Goal: Obtain resource: Obtain resource

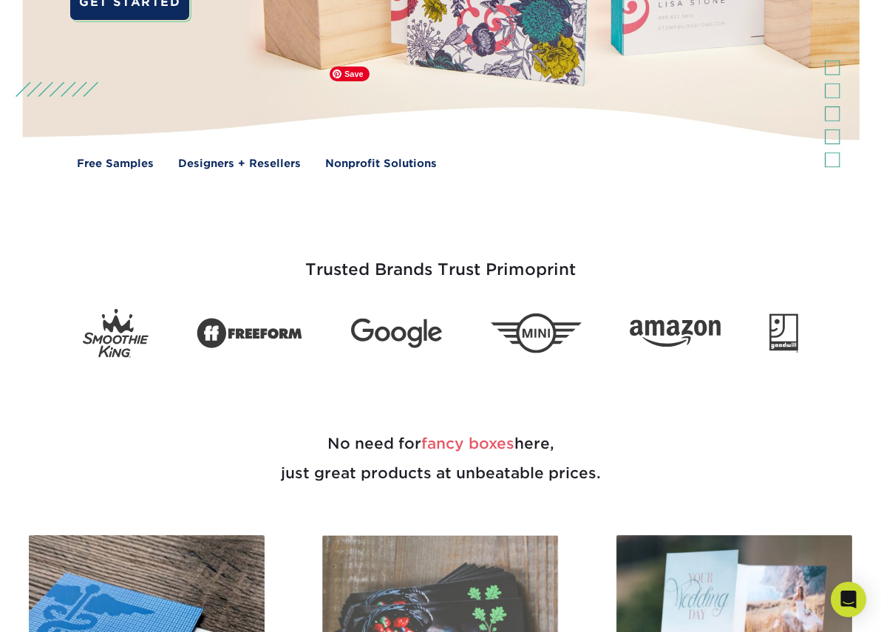
scroll to position [814, 0]
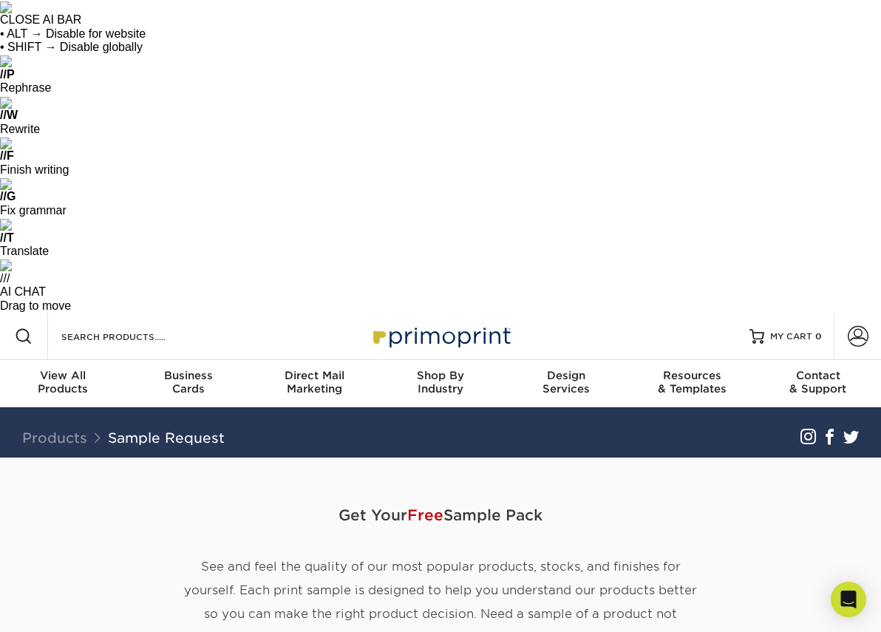
type input "[PERSON_NAME]"
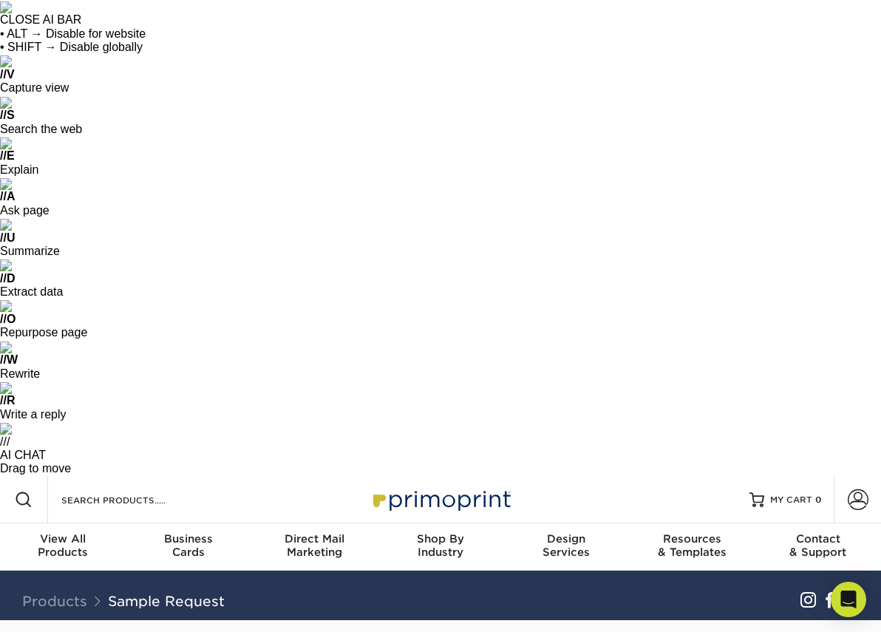
select select "Graphic Designer / Freelance"
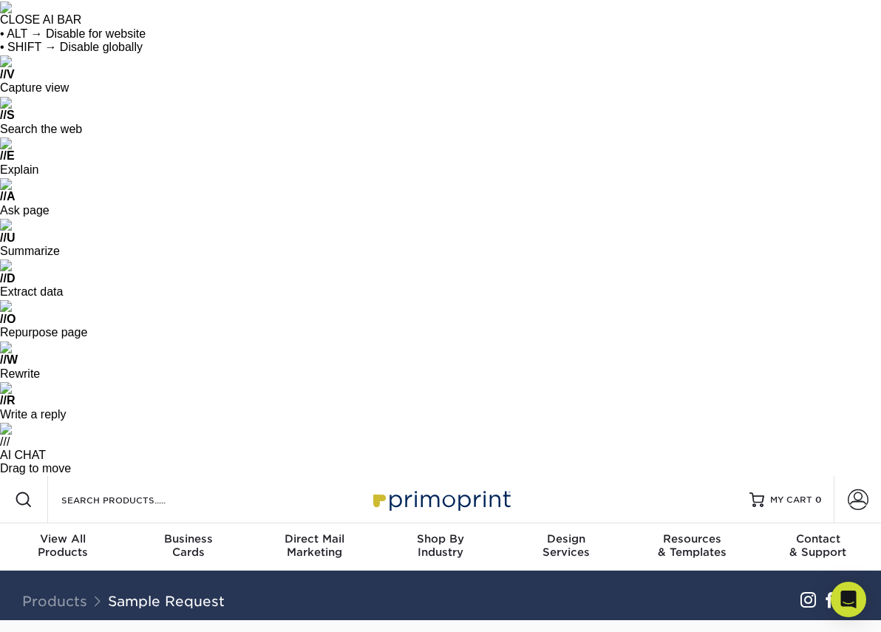
type input "[PERSON_NAME][EMAIL_ADDRESS][PERSON_NAME][DOMAIN_NAME]"
type input "7744877491"
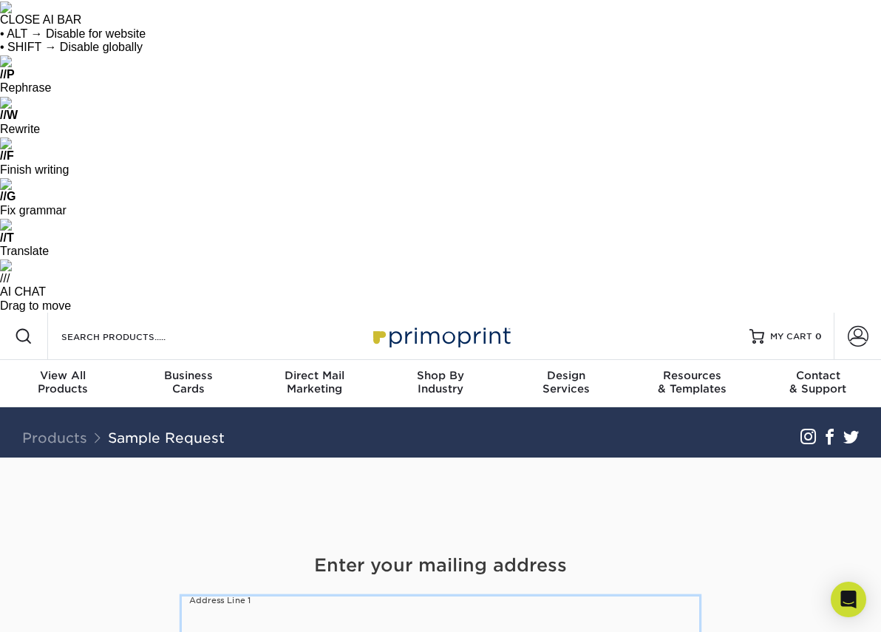
click at [544, 596] on input "text" at bounding box center [440, 616] width 517 height 41
type input "[STREET_ADDRESS]"
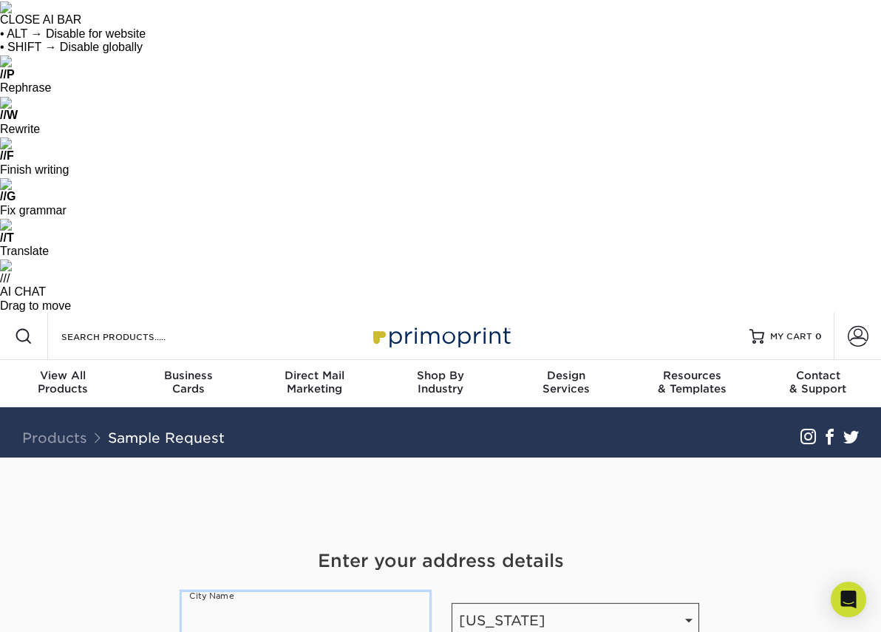
click at [357, 592] on input "text" at bounding box center [305, 612] width 247 height 41
type input "[PERSON_NAME]"
type input "02631"
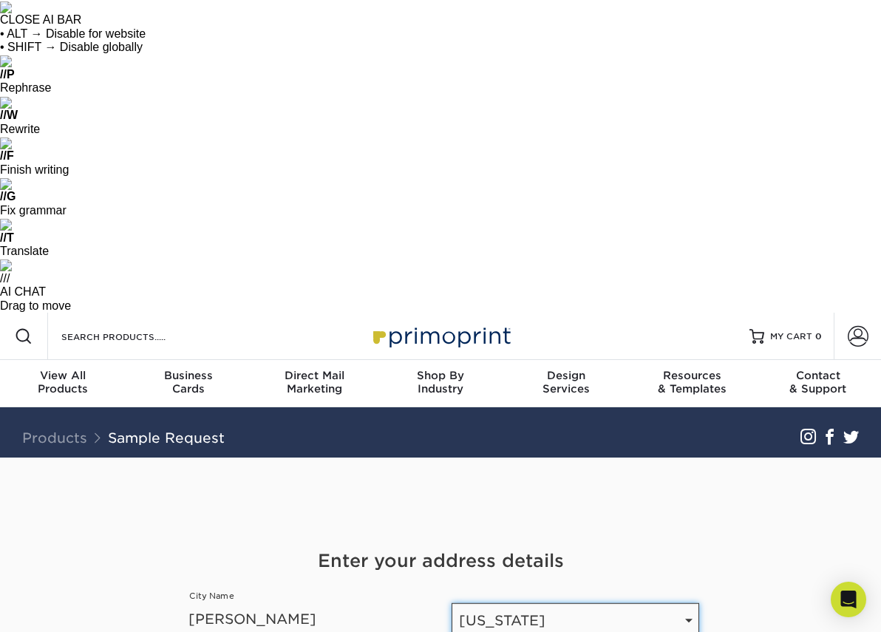
click at [502, 603] on select "State / Province [US_STATE] [US_STATE] [US_STATE] [US_STATE] [US_STATE] [US_STA…" at bounding box center [574, 620] width 247 height 35
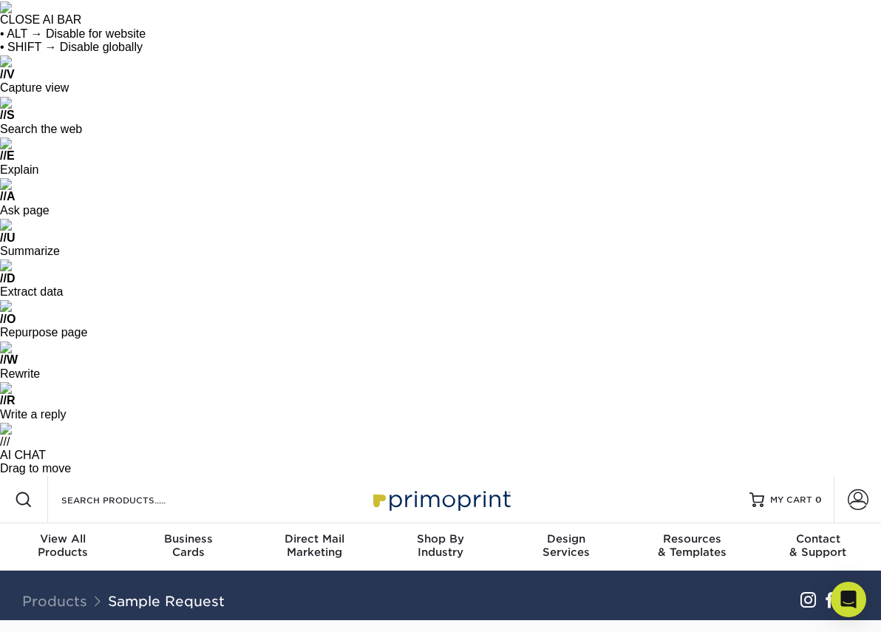
select select "MA"
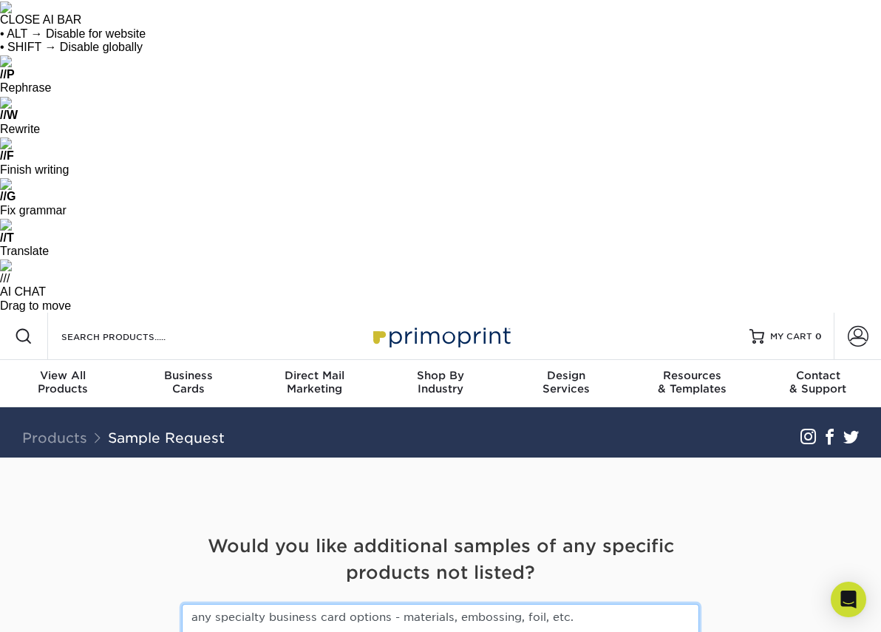
type textarea "any specialty business card options - materials, embossing, foil, etc."
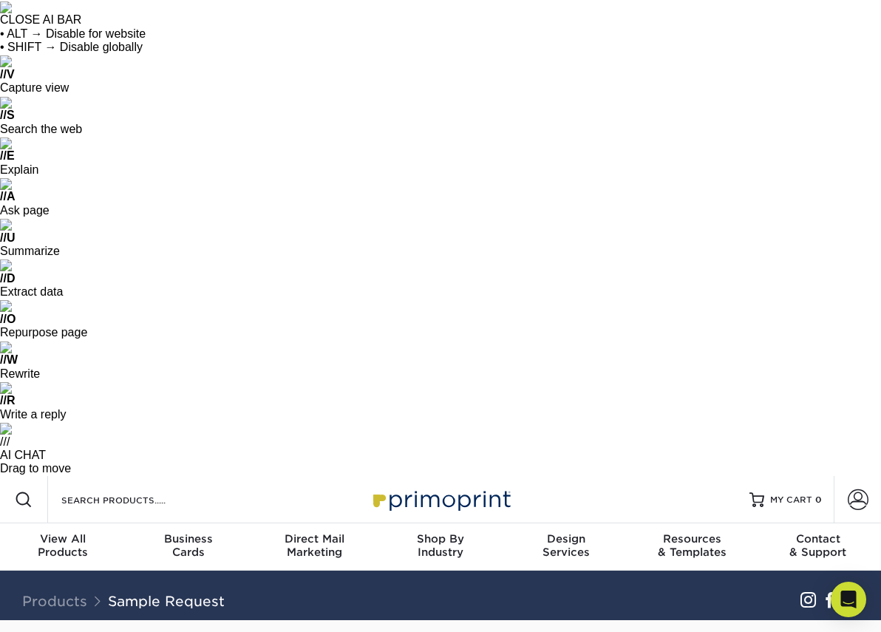
click at [0, 0] on input "Join Our Newsletter" at bounding box center [0, 0] width 0 height 0
